Goal: Find specific page/section: Find specific page/section

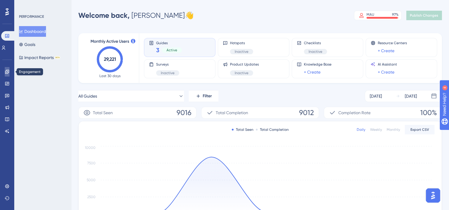
click at [7, 72] on icon at bounding box center [7, 71] width 5 height 5
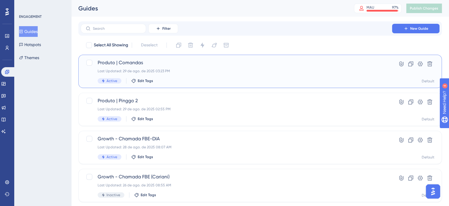
click at [265, 71] on div "Last Updated: 29 de ago. de 2025 03:23 PM" at bounding box center [236, 71] width 277 height 5
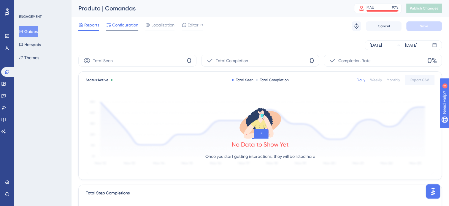
click at [117, 28] on span "Configuration" at bounding box center [125, 24] width 26 height 7
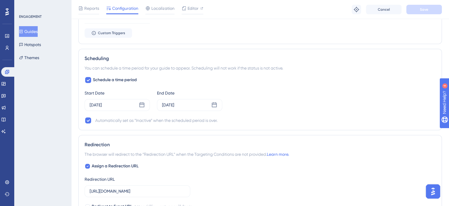
scroll to position [474, 0]
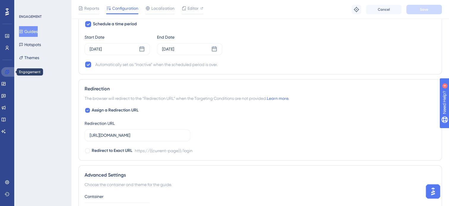
click at [8, 70] on icon at bounding box center [7, 71] width 5 height 5
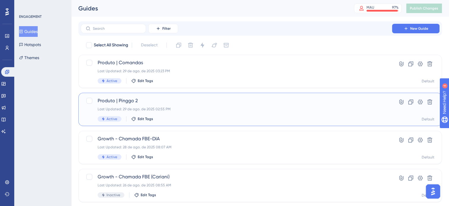
click at [183, 108] on div "Last Updated: 29 de ago. de 2025 02:55 PM" at bounding box center [236, 109] width 277 height 5
